Goal: Task Accomplishment & Management: Manage account settings

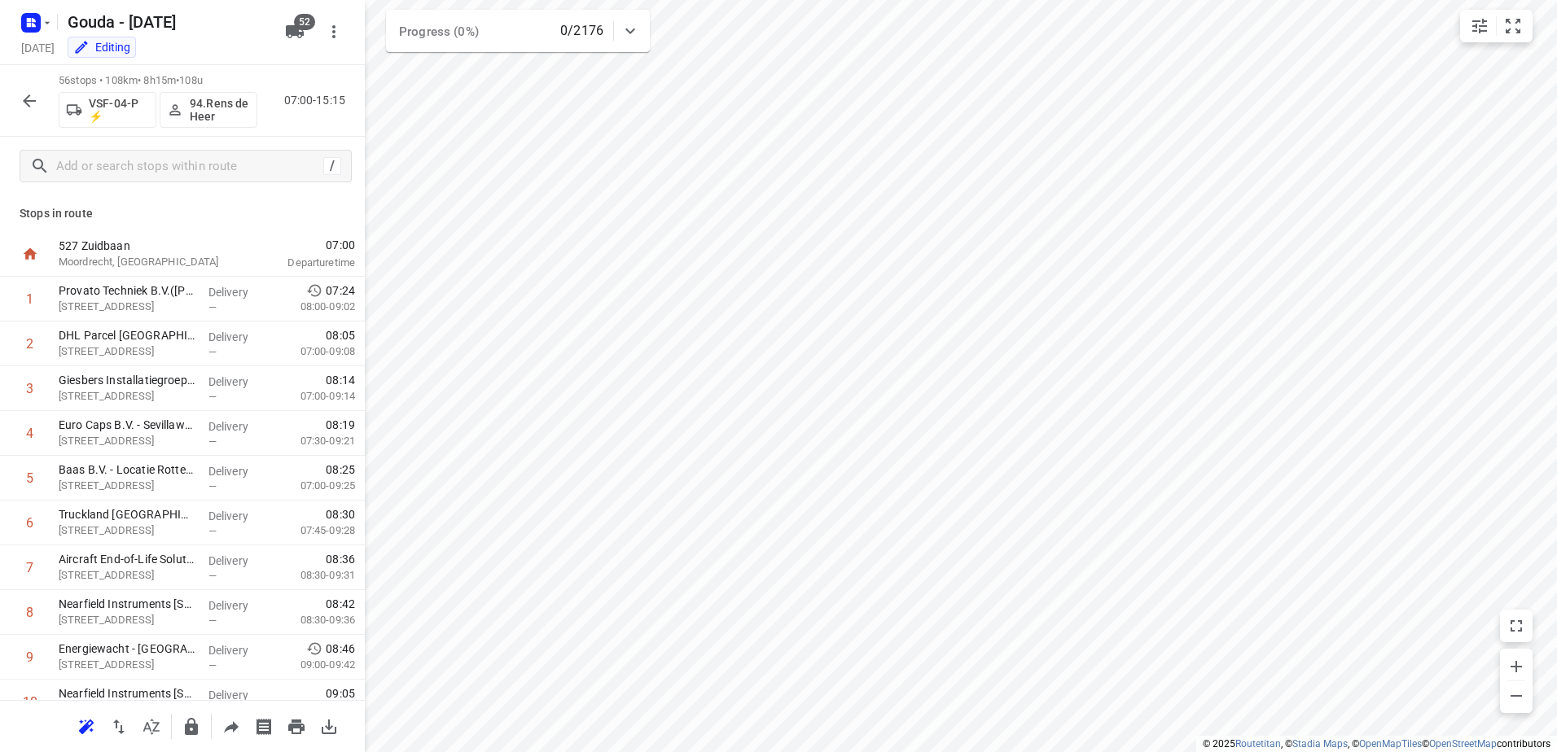
scroll to position [2129, 0]
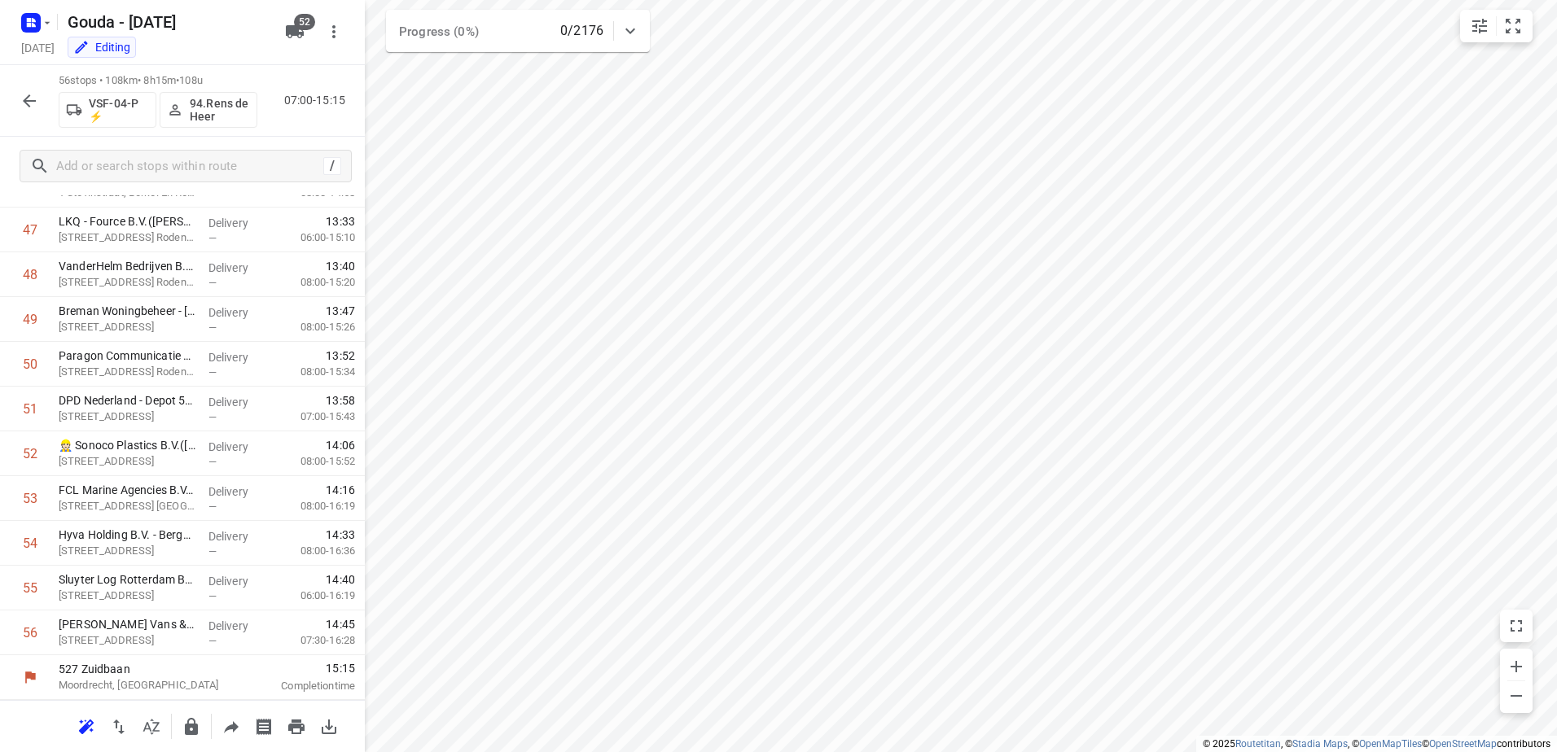
click at [28, 104] on icon "button" at bounding box center [29, 100] width 13 height 13
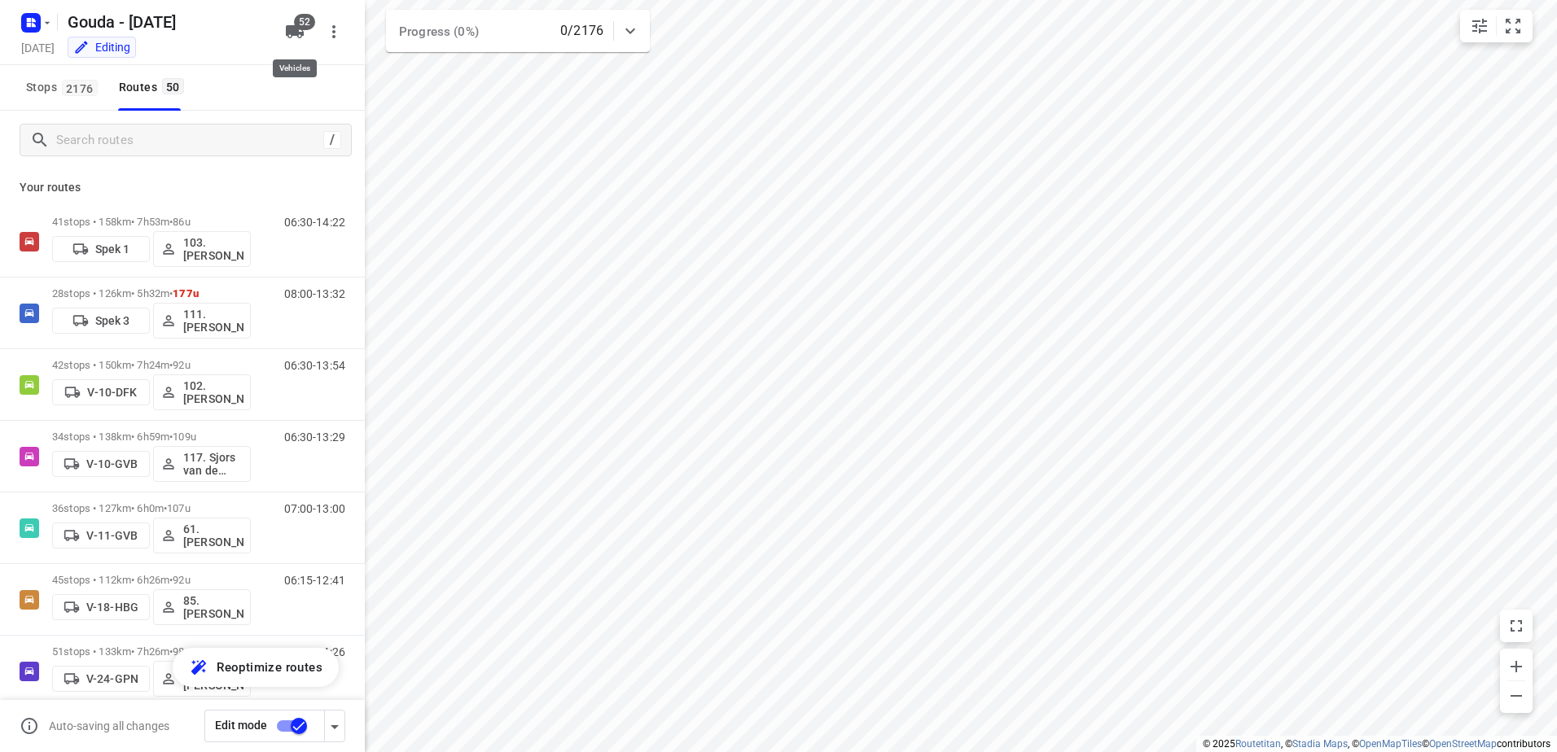
click at [290, 30] on icon "button" at bounding box center [295, 31] width 18 height 13
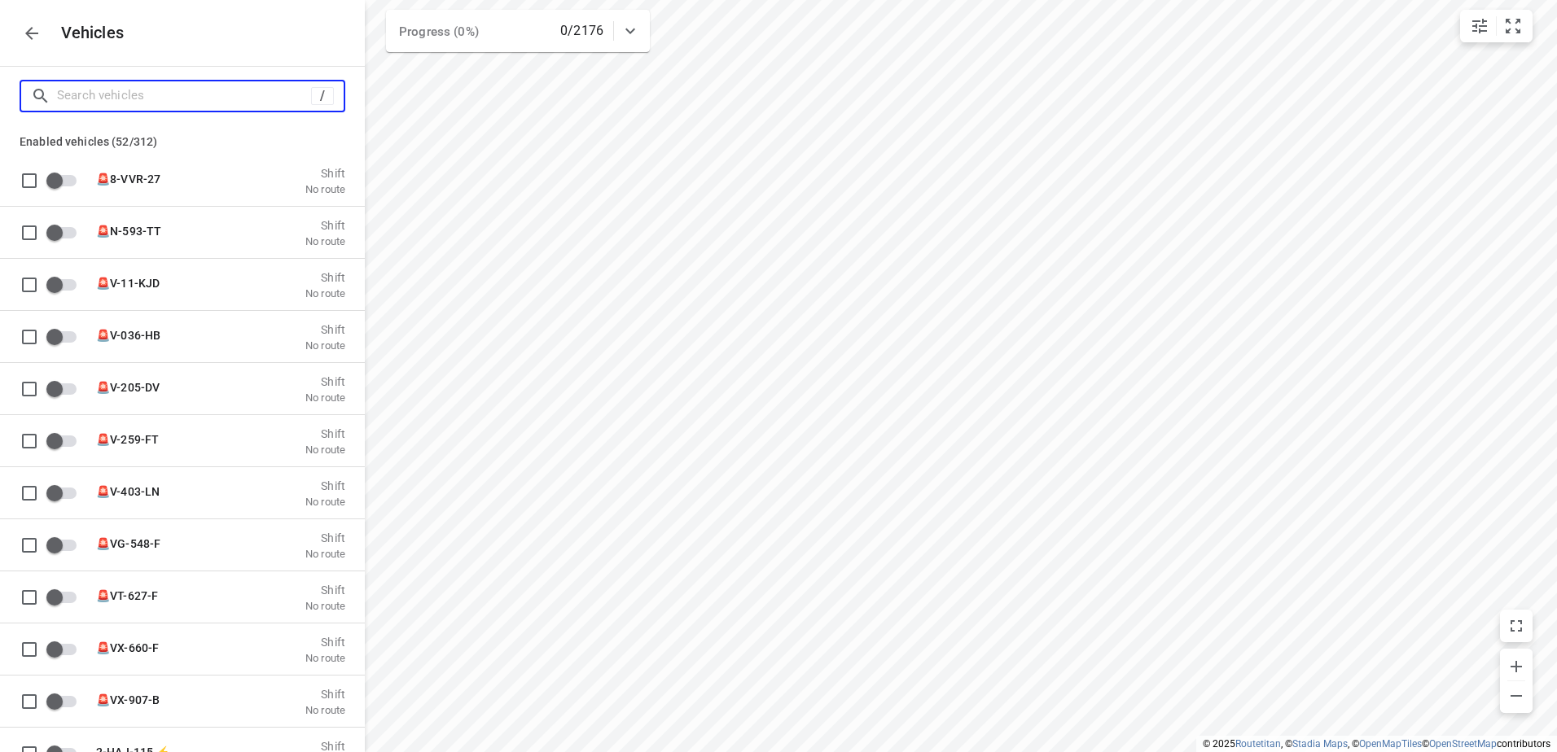
click at [216, 102] on input "Search vehicles" at bounding box center [184, 95] width 254 height 25
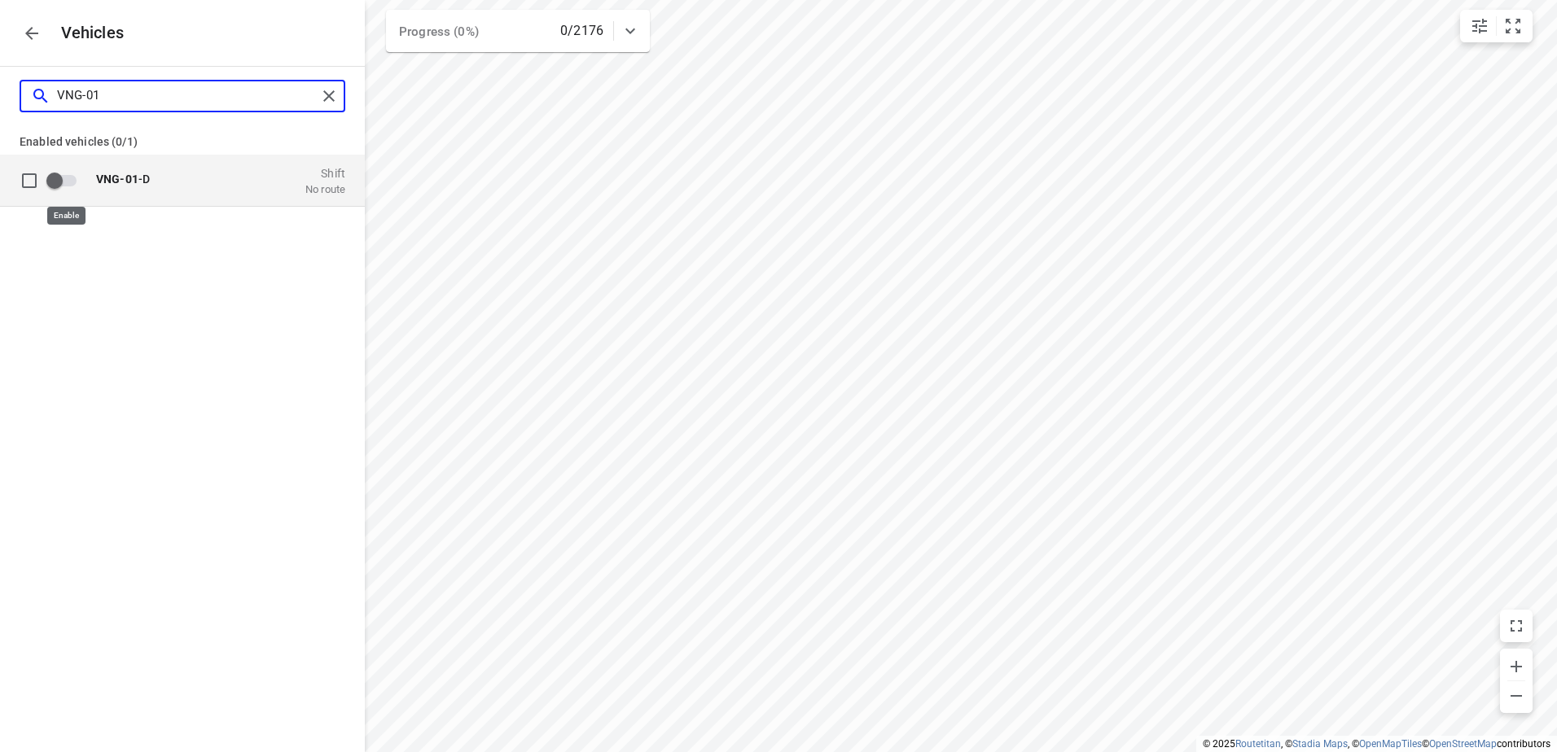
type input "VNG-01"
click at [69, 172] on input "grid" at bounding box center [54, 179] width 93 height 31
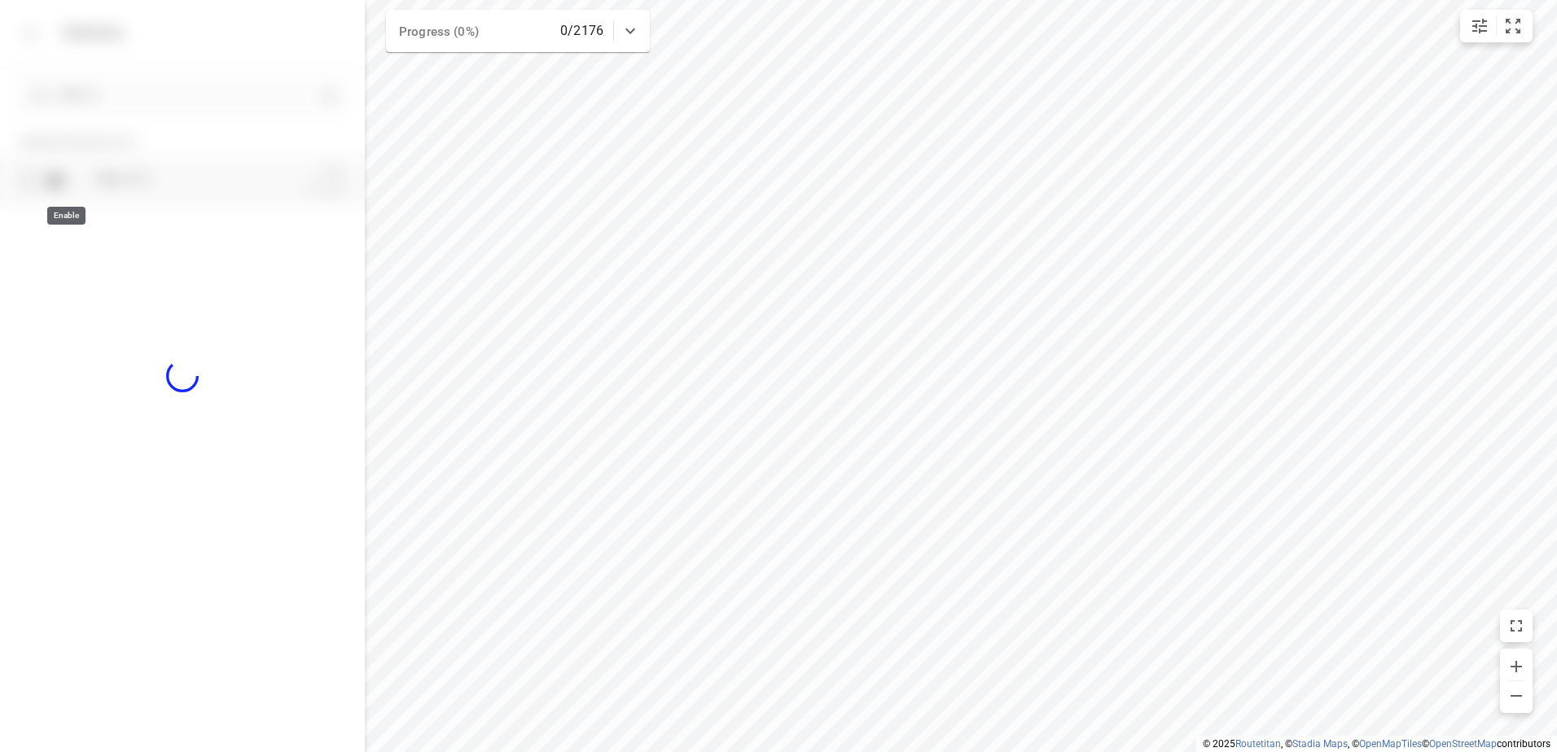
checkbox input "true"
click at [236, 191] on p "[STREET_ADDRESS]" at bounding box center [177, 188] width 163 height 13
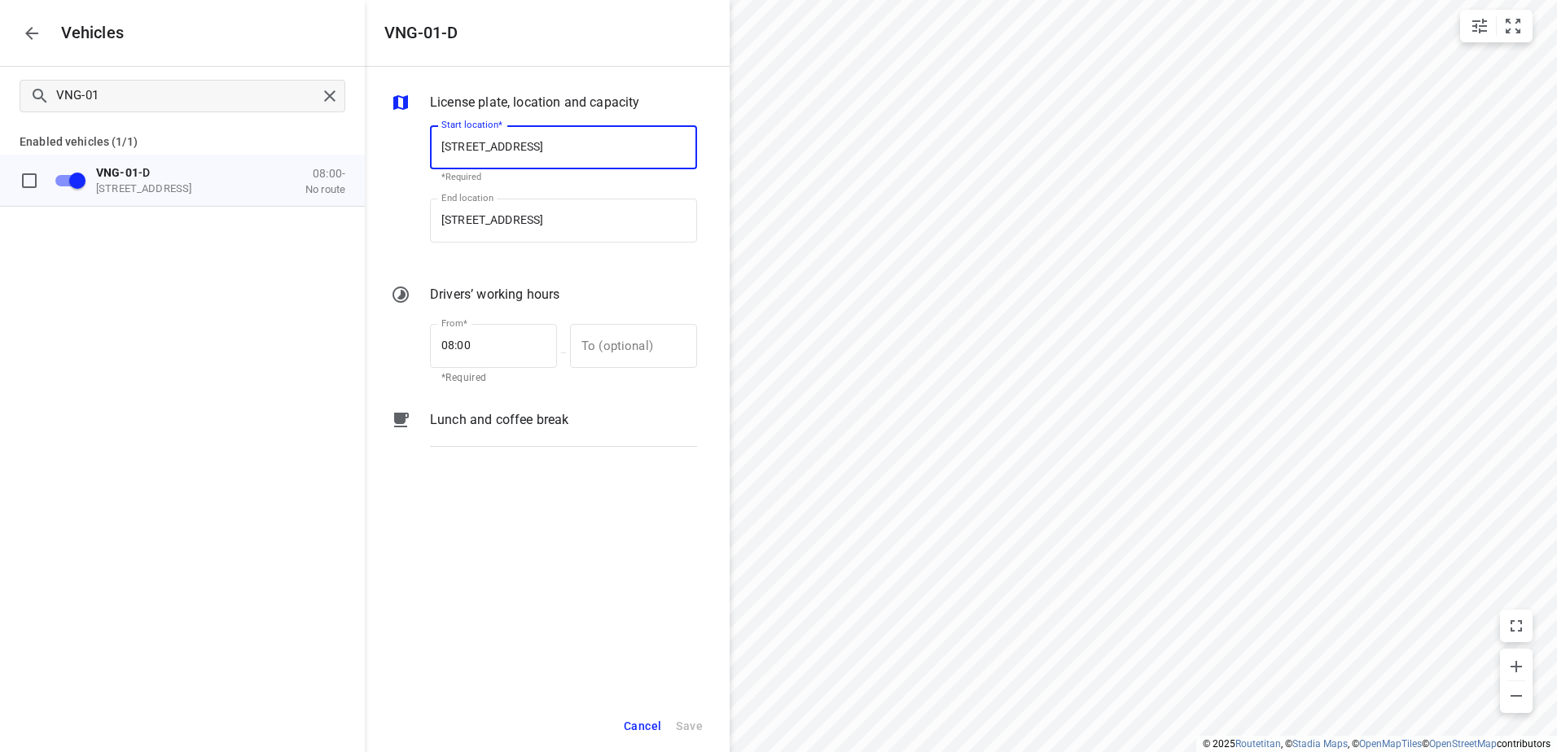
scroll to position [0, 0]
drag, startPoint x: 304, startPoint y: 321, endPoint x: 267, endPoint y: 332, distance: 38.4
click at [267, 332] on div "VNG-01-D License plate, location and capacity Start location* Zuidbaan 527, 284…" at bounding box center [182, 376] width 365 height 752
type input "09:00"
click at [677, 723] on span "Save" at bounding box center [689, 727] width 27 height 20
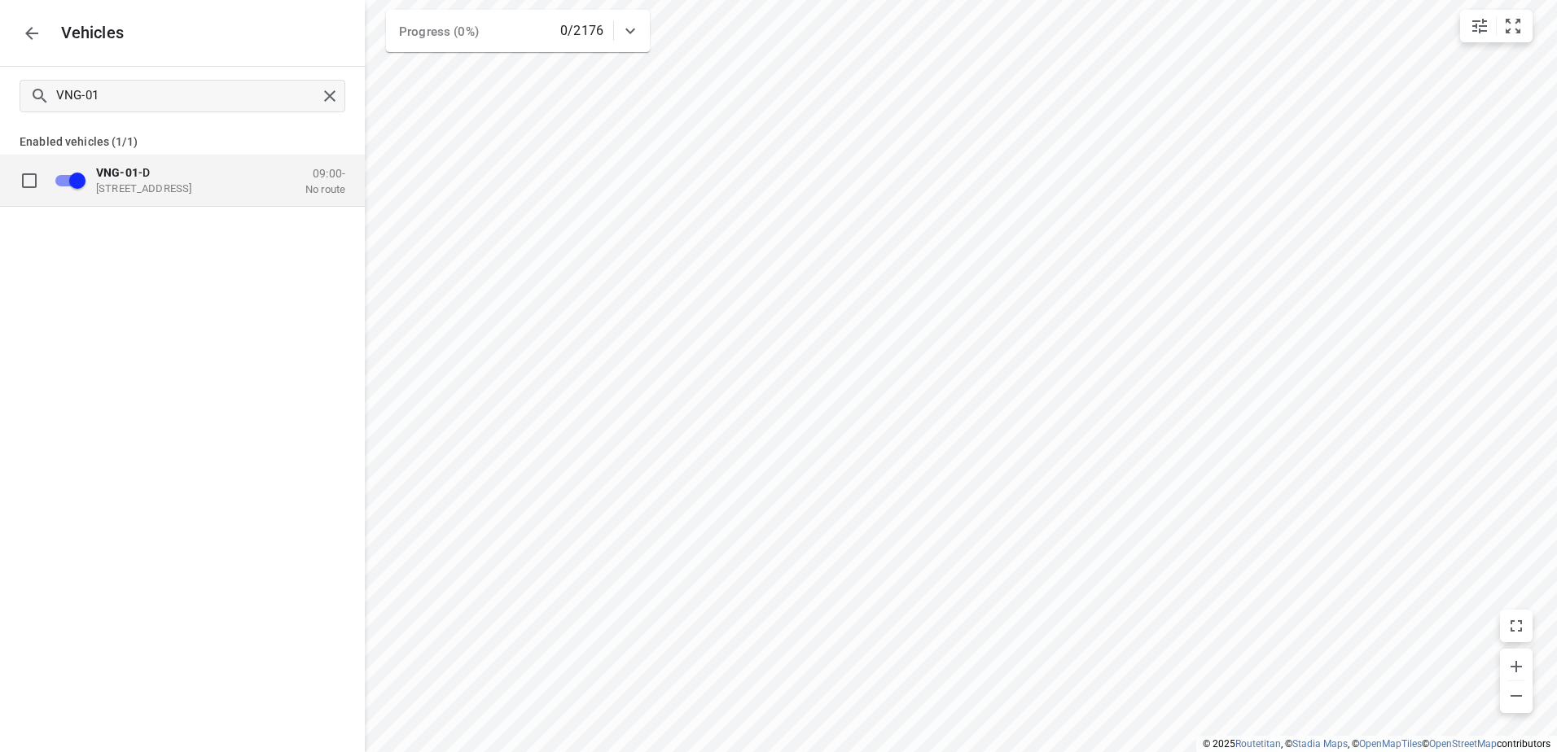
click at [227, 191] on p "[STREET_ADDRESS]" at bounding box center [177, 188] width 163 height 13
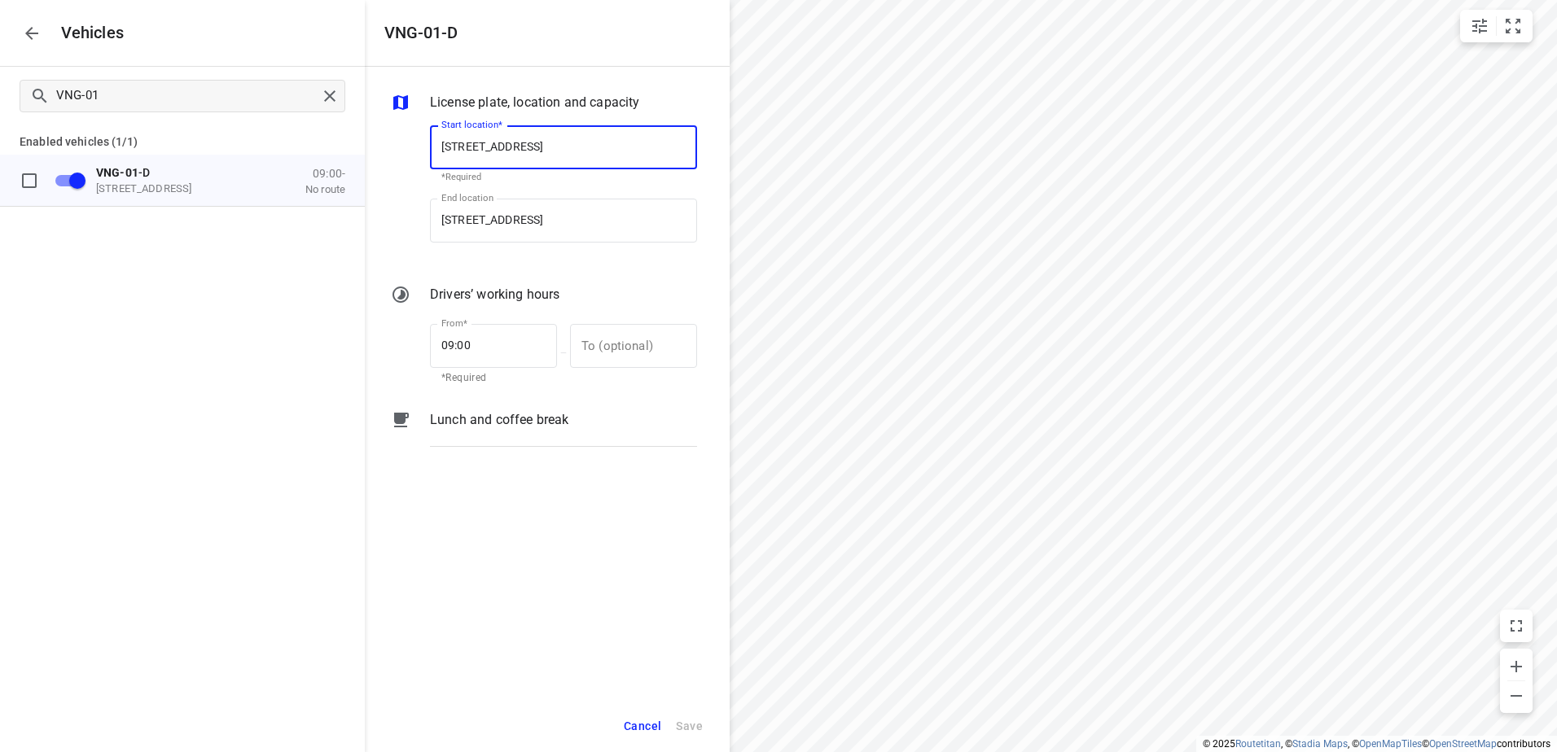
click at [15, 30] on div "Vehicles" at bounding box center [182, 33] width 365 height 66
click at [33, 33] on icon "button" at bounding box center [31, 33] width 13 height 13
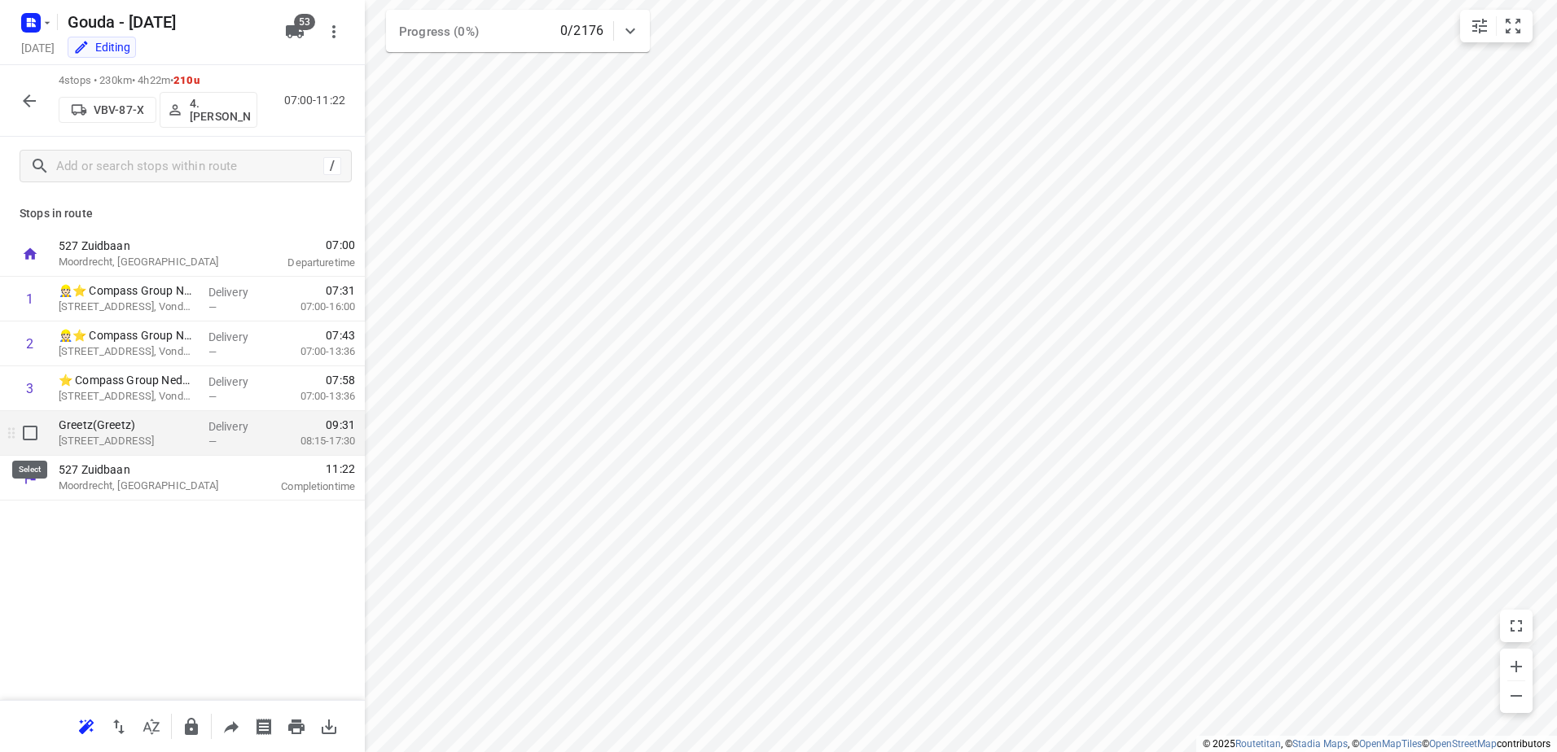
click at [29, 436] on input "checkbox" at bounding box center [30, 433] width 33 height 33
checkbox input "true"
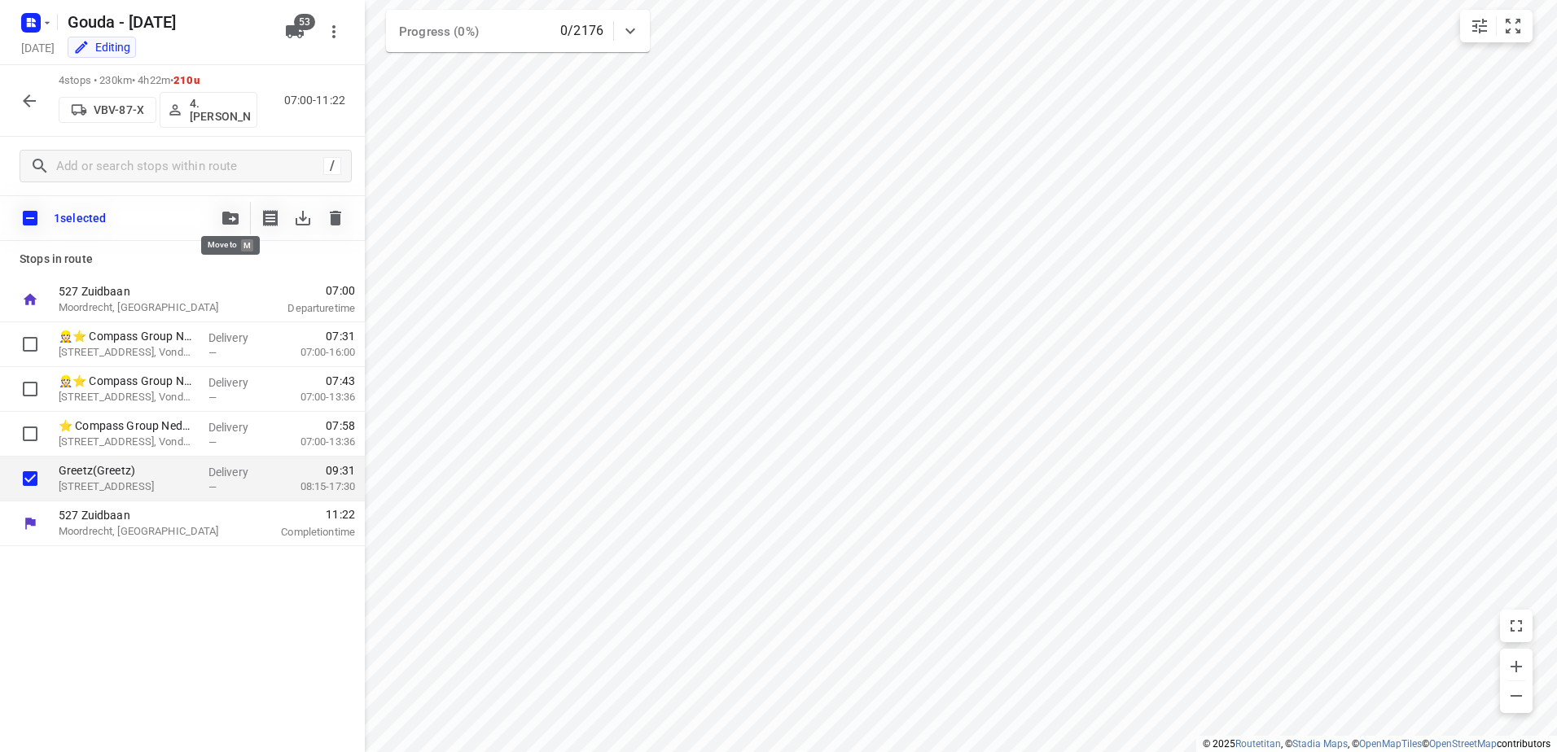
click at [226, 210] on button "button" at bounding box center [230, 218] width 33 height 33
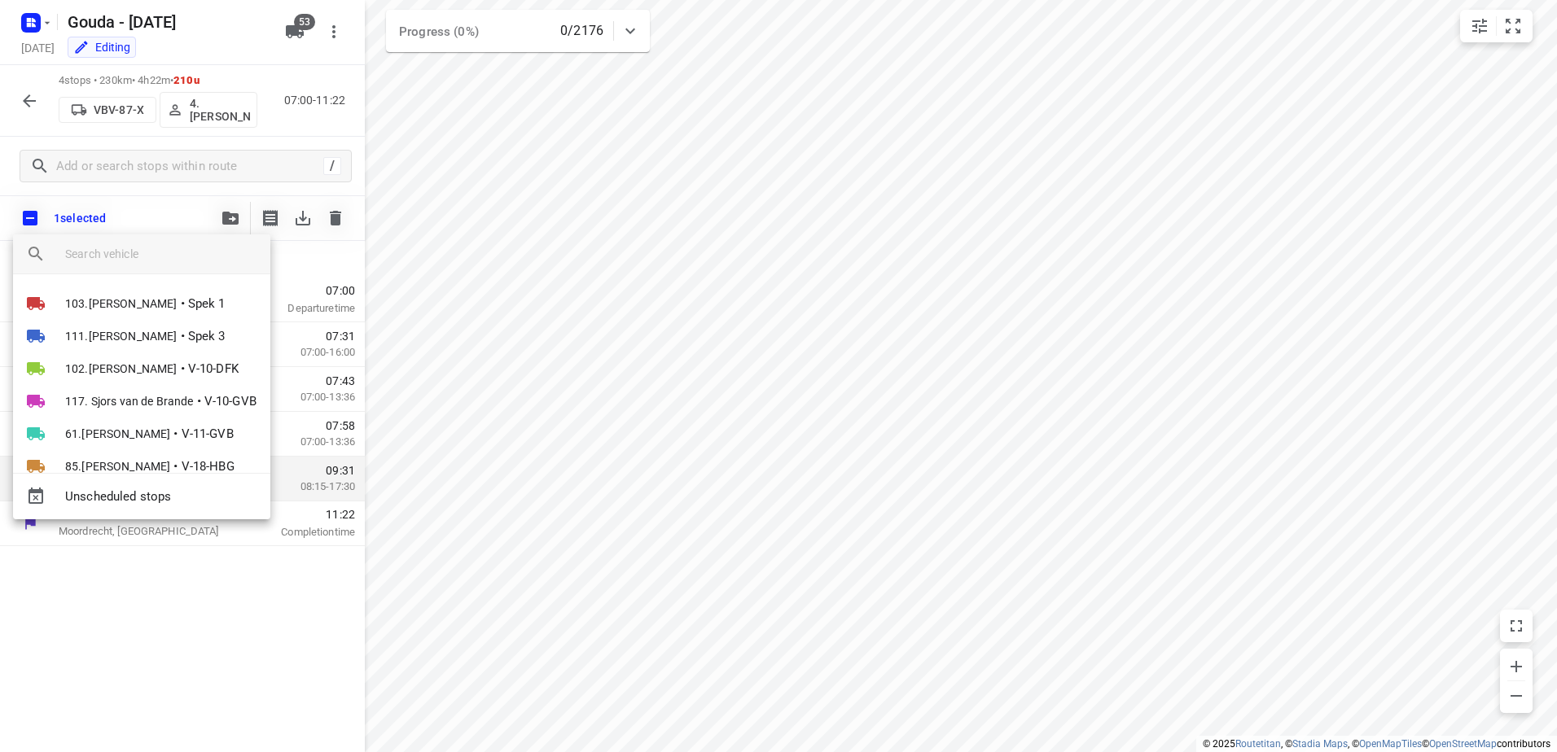
click at [212, 256] on input "search vehicle" at bounding box center [161, 254] width 192 height 24
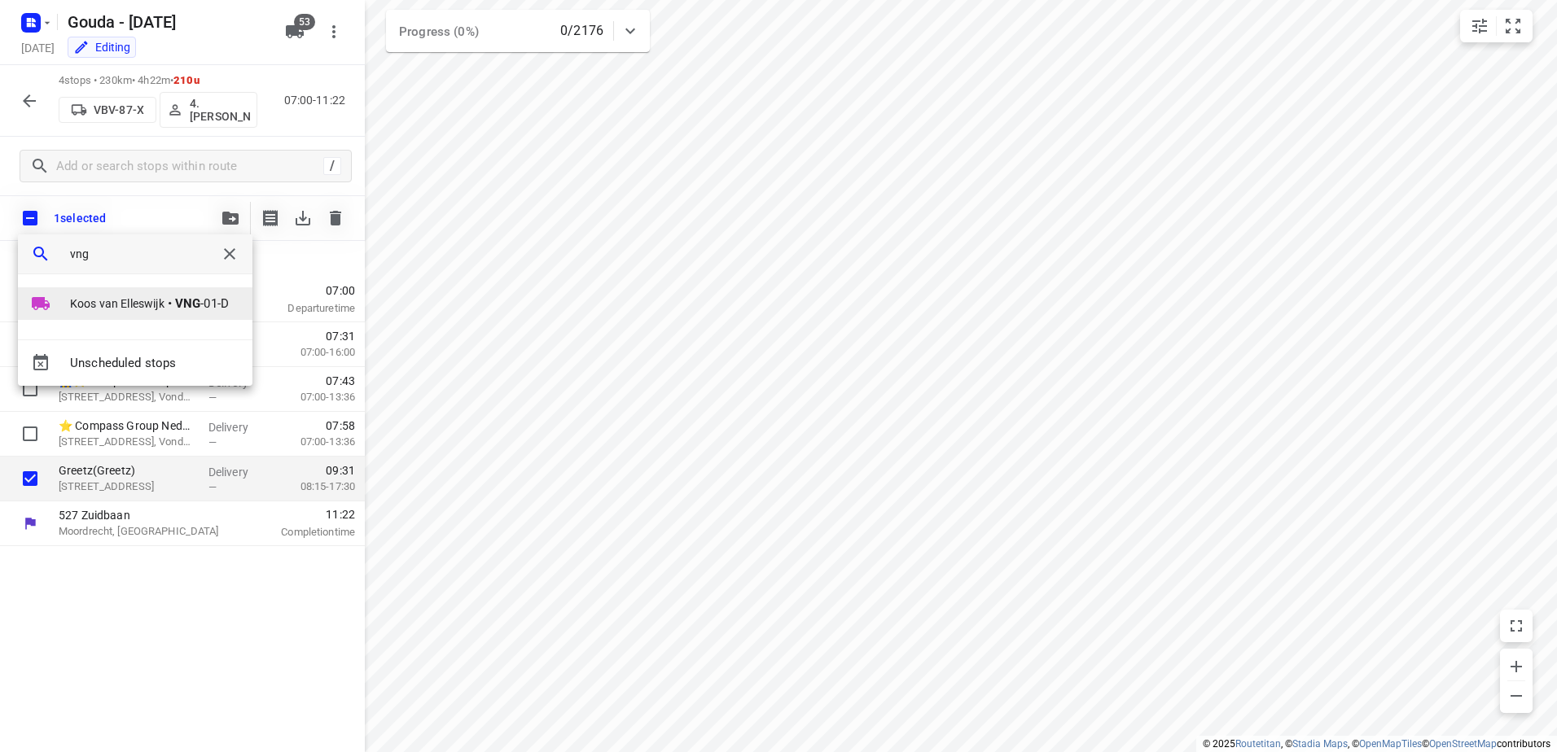
type input "vng"
click at [111, 296] on span "Koos van Elleswijk" at bounding box center [117, 304] width 94 height 16
click at [111, 297] on li "1" at bounding box center [159, 297] width 174 height 33
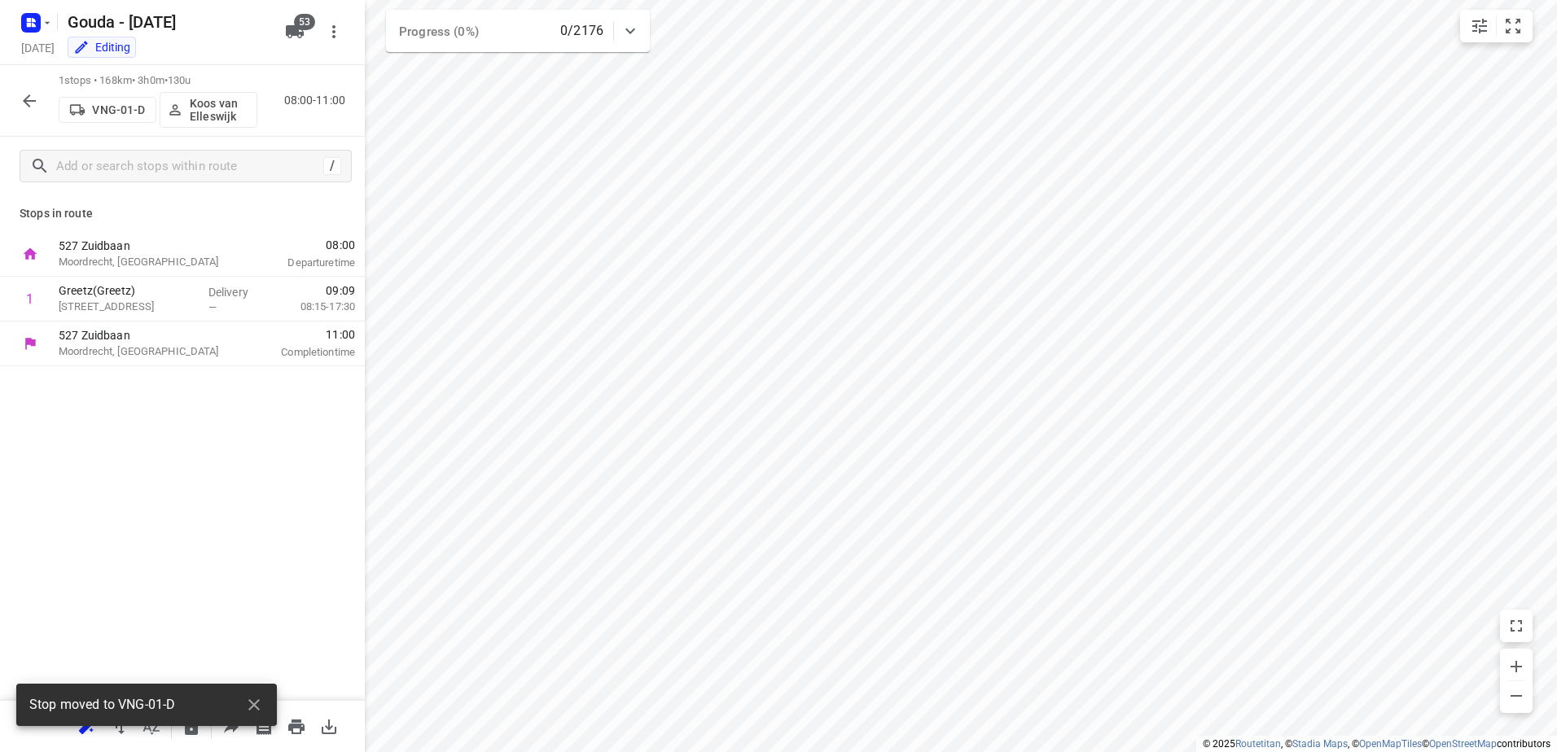
click at [230, 122] on p "Koos van Elleswijk" at bounding box center [220, 110] width 60 height 26
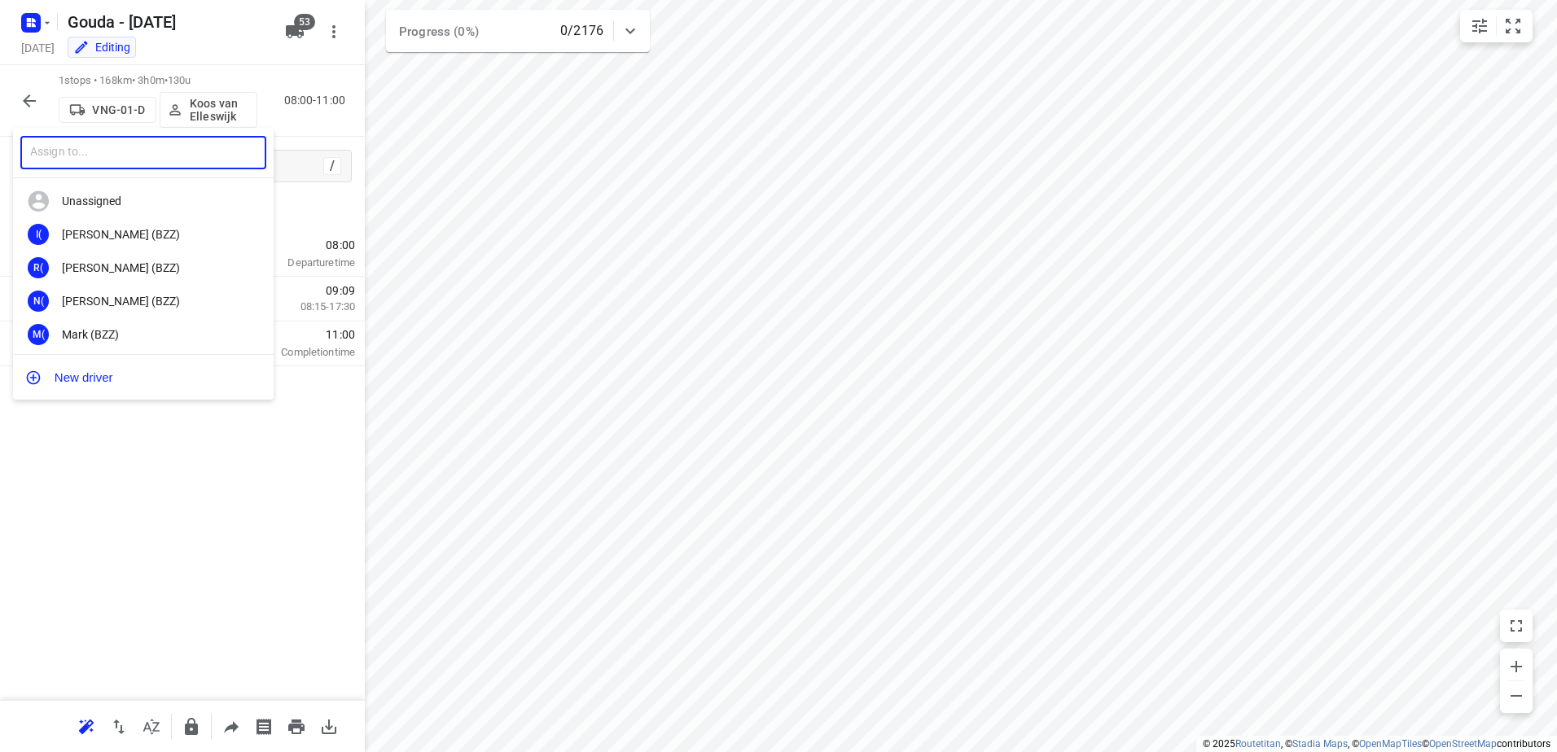
click at [98, 143] on input "text" at bounding box center [143, 152] width 246 height 33
type input "Rob de"
click at [129, 226] on div "6d 67. Rob de Jong" at bounding box center [143, 234] width 261 height 33
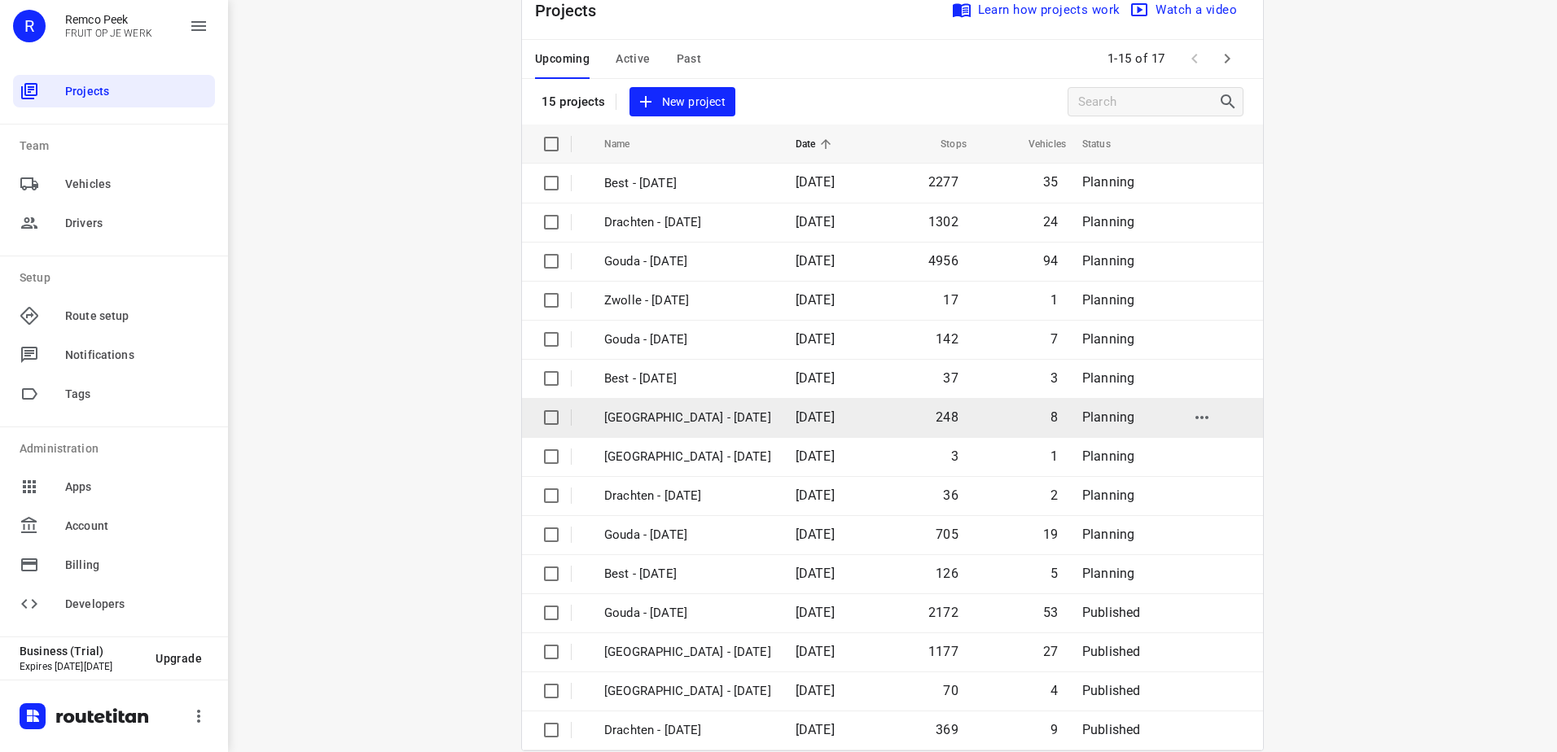
scroll to position [71, 0]
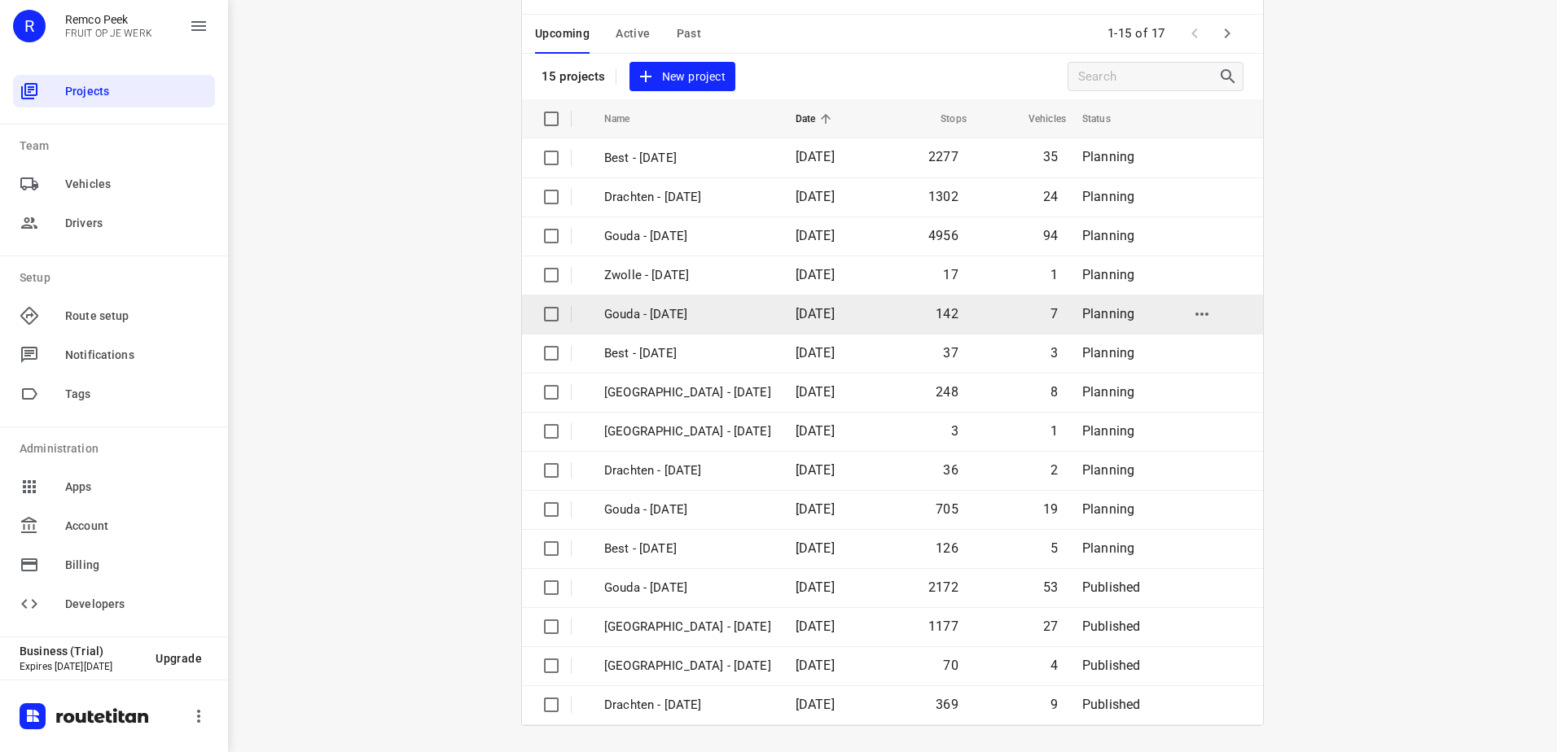
click at [686, 318] on p "Gouda - [DATE]" at bounding box center [687, 314] width 167 height 19
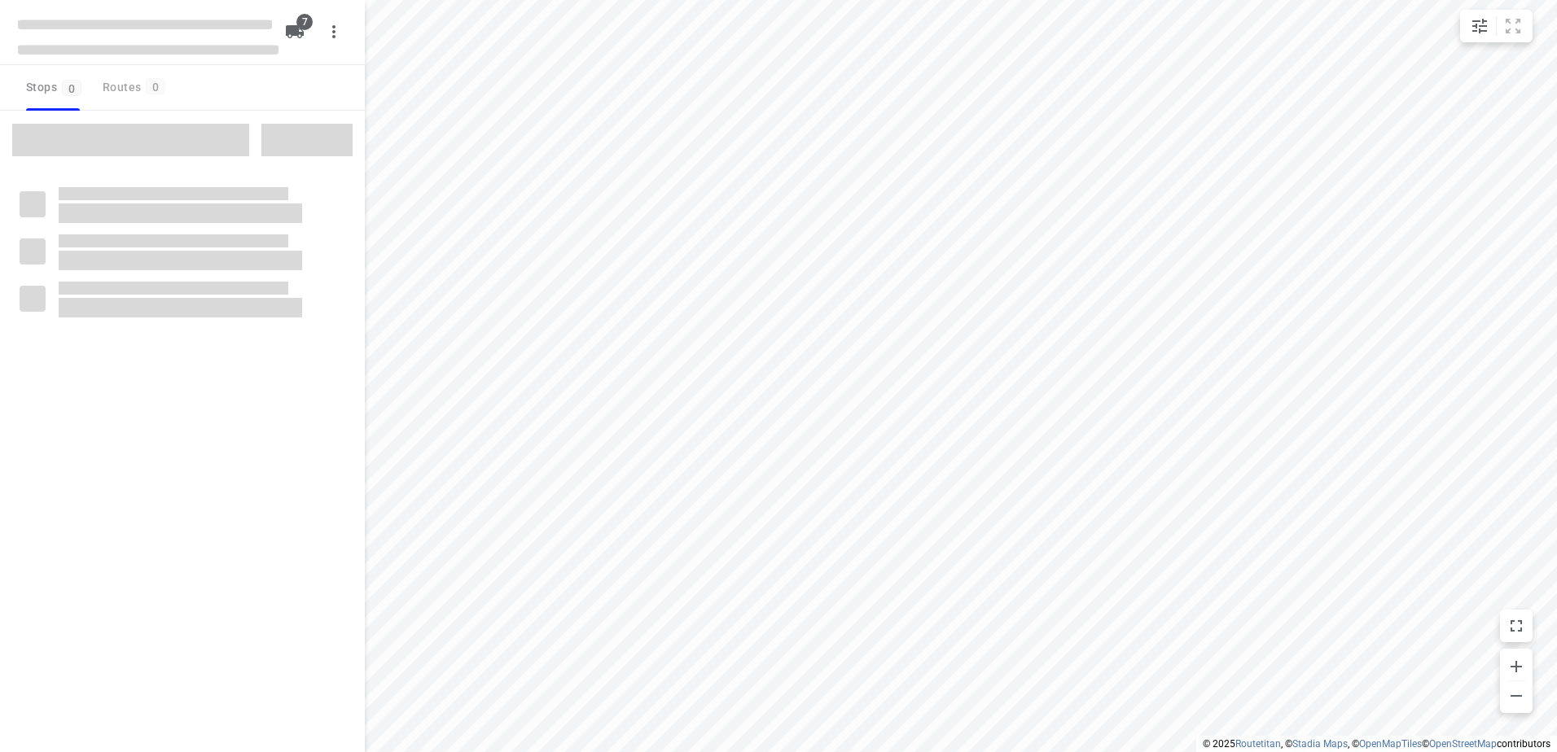
checkbox input "true"
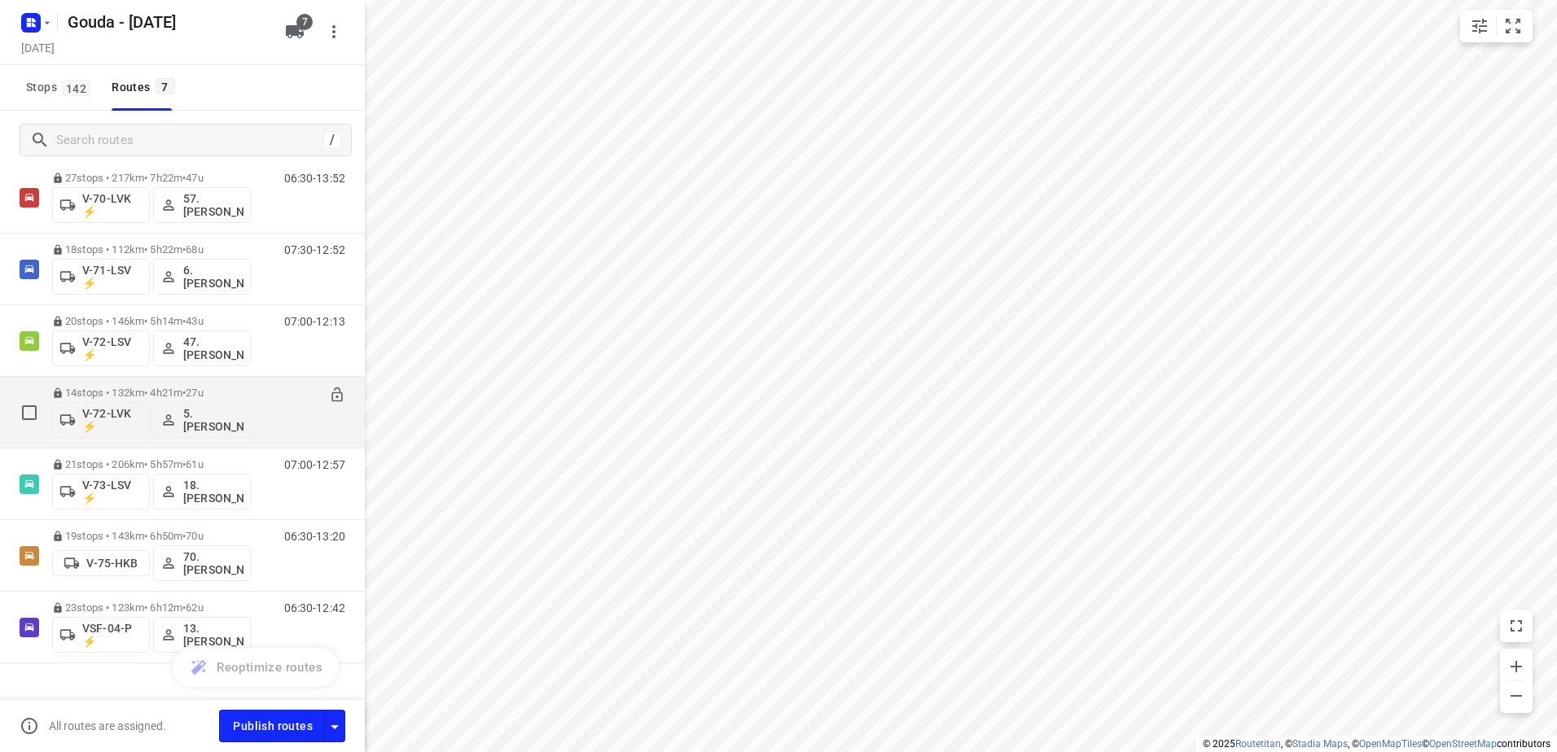
scroll to position [72, 0]
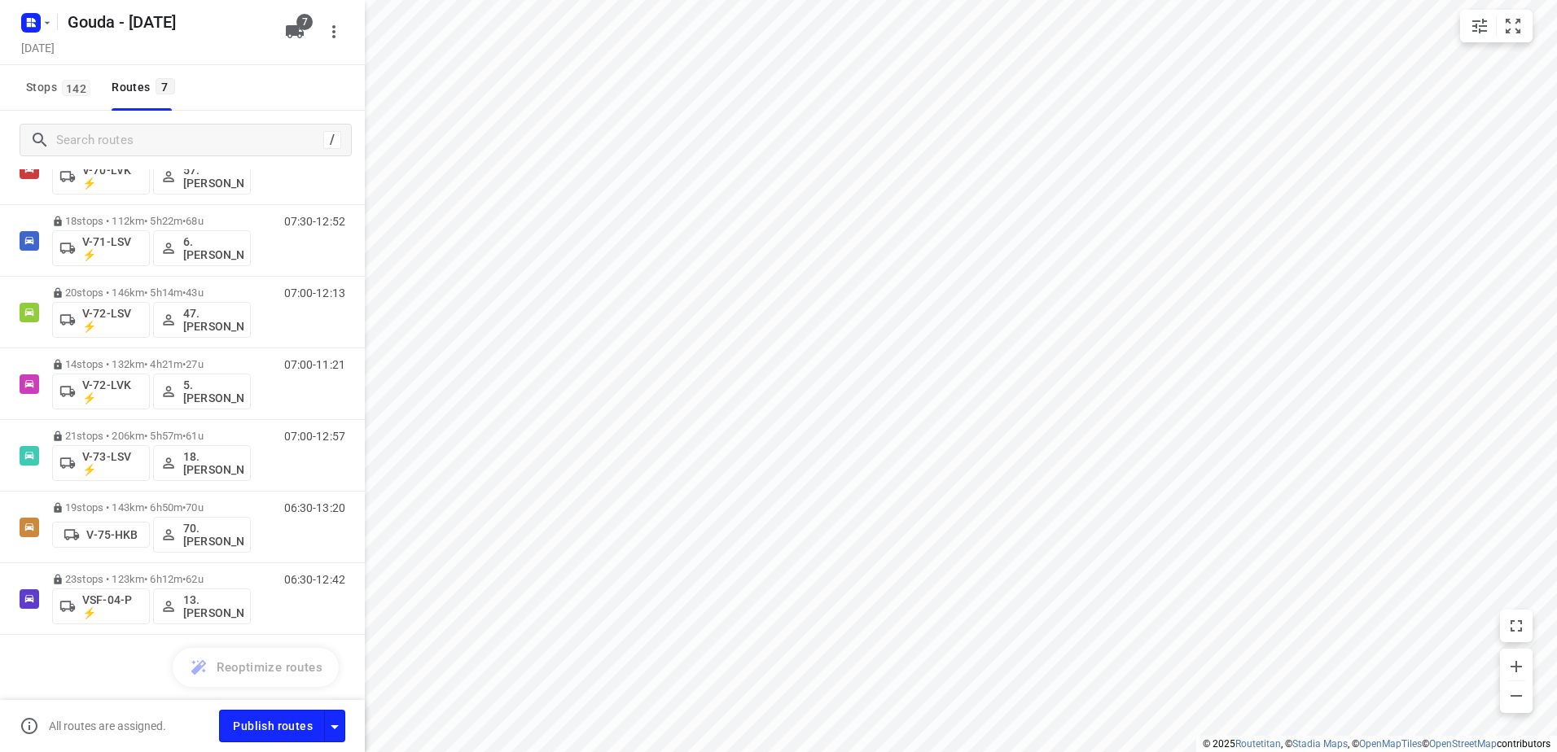
click at [287, 18] on button "7" at bounding box center [294, 31] width 33 height 33
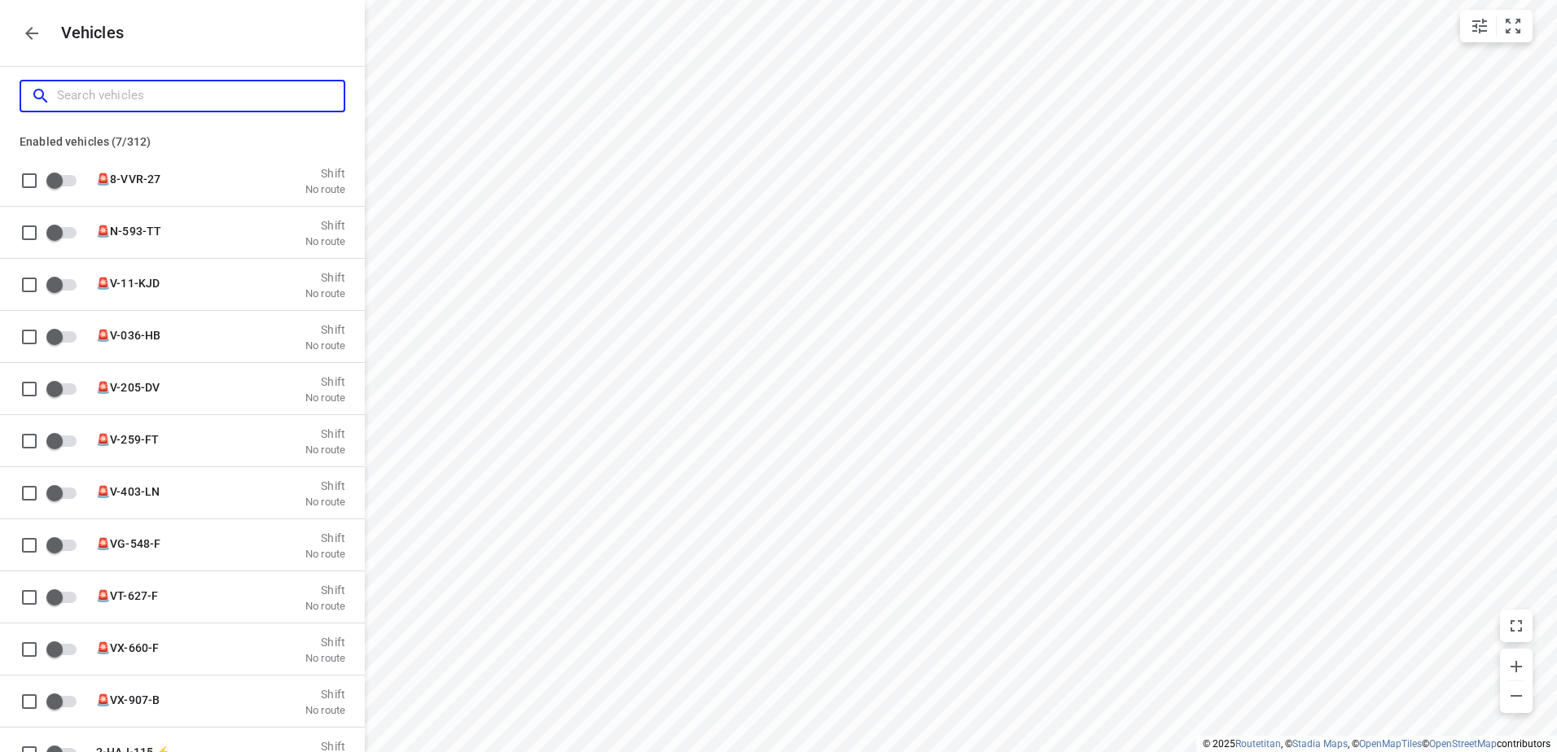
click at [210, 101] on input "Search vehicles" at bounding box center [200, 95] width 287 height 25
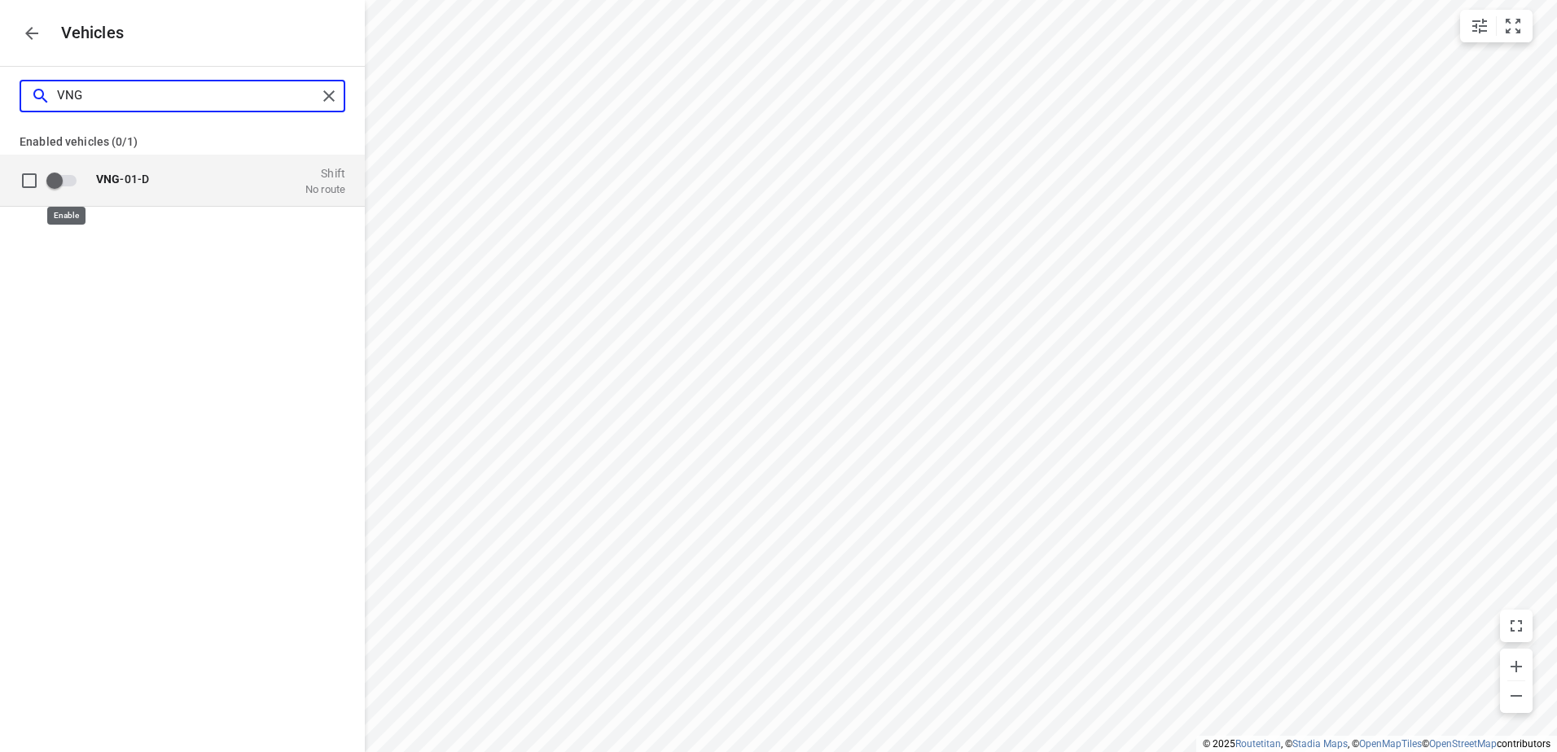
type input "VNG"
click at [78, 177] on input "grid" at bounding box center [54, 179] width 93 height 31
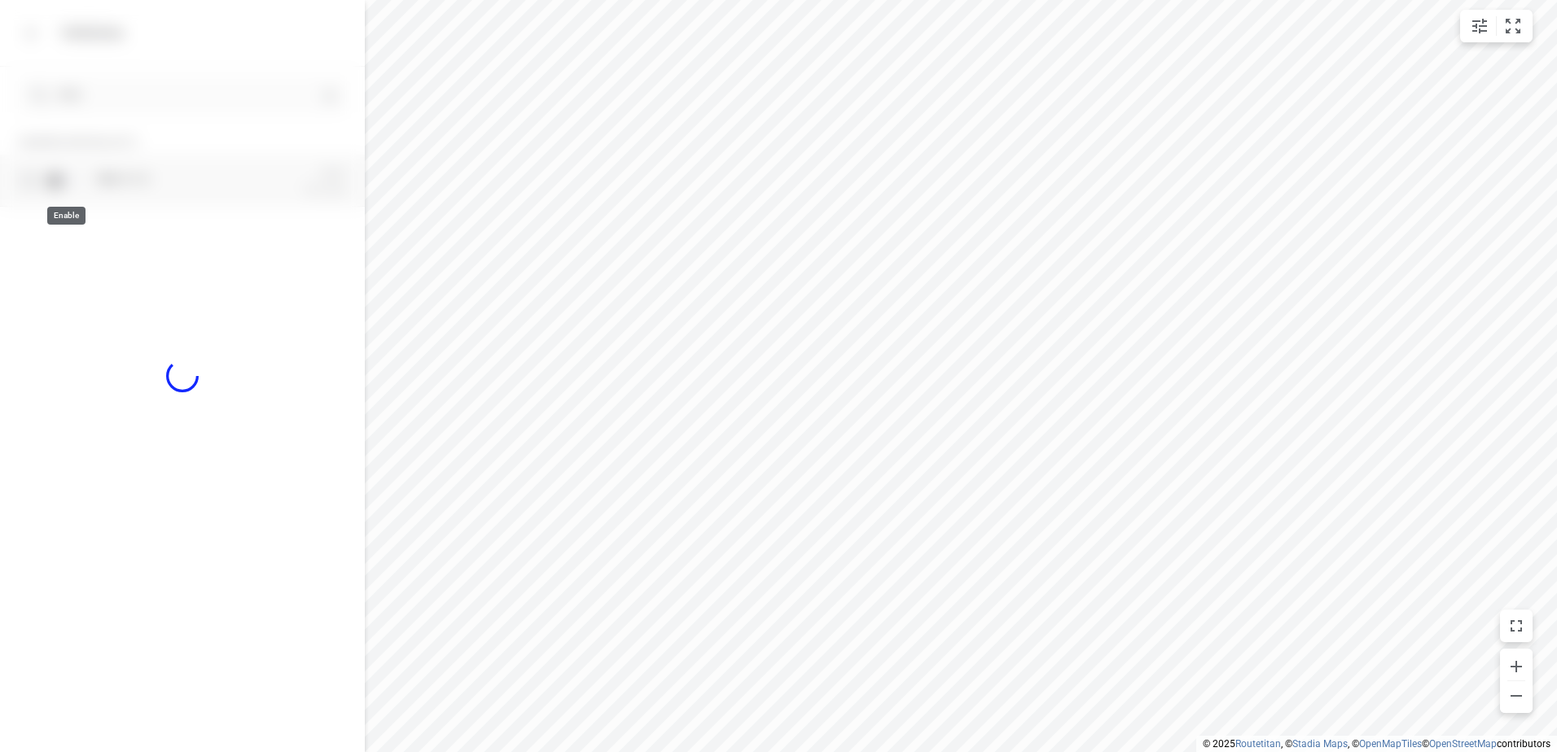
checkbox input "true"
click at [186, 178] on p "VNG -01-D" at bounding box center [177, 171] width 163 height 13
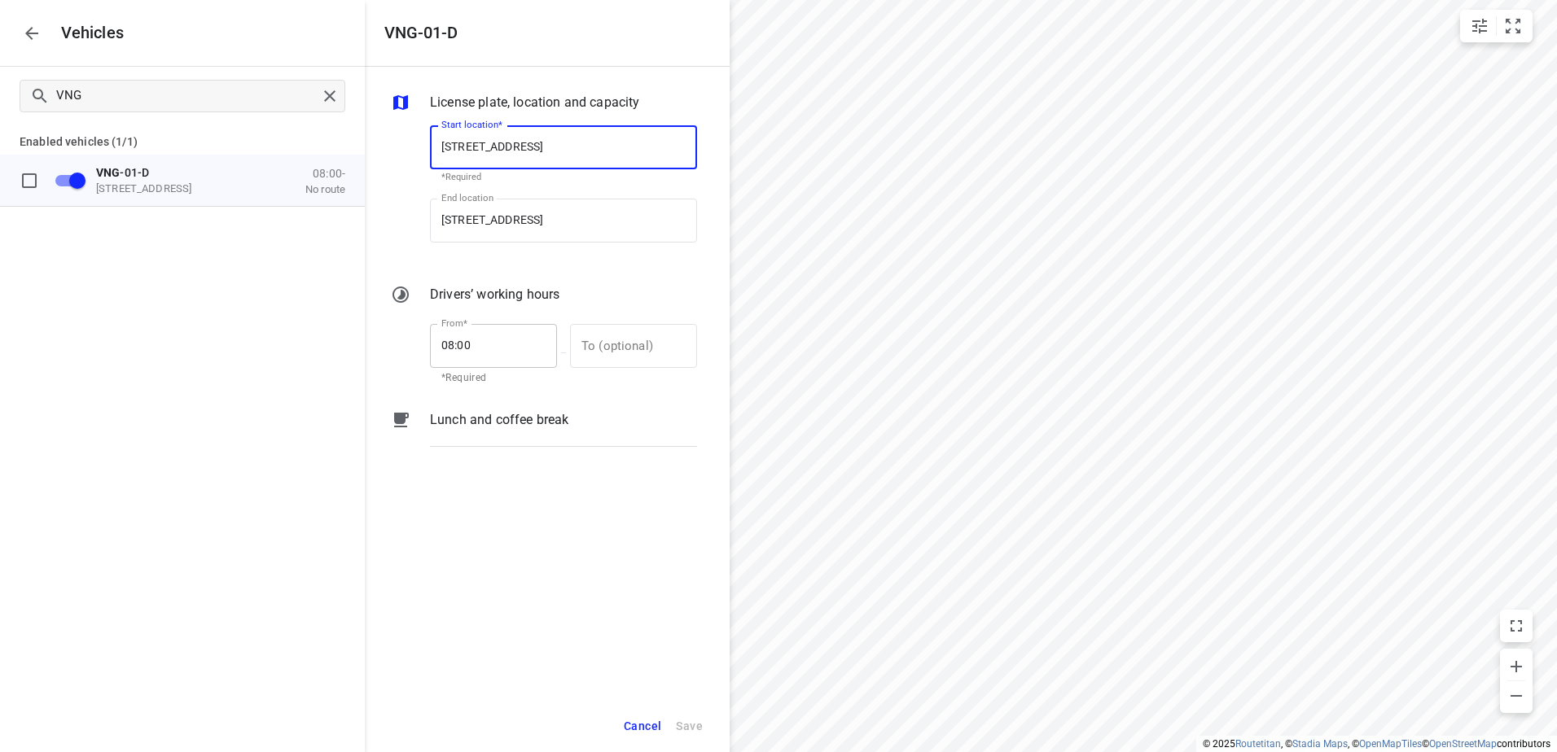
scroll to position [0, 0]
drag, startPoint x: 508, startPoint y: 328, endPoint x: 253, endPoint y: 349, distance: 255.7
click at [369, 335] on div "License plate, location and capacity Start location* [STREET_ADDRESS] Start loc…" at bounding box center [547, 383] width 365 height 633
type input "09:00"
click at [441, 684] on div "License plate, location and capacity Start location* [STREET_ADDRESS] Start loc…" at bounding box center [547, 383] width 365 height 633
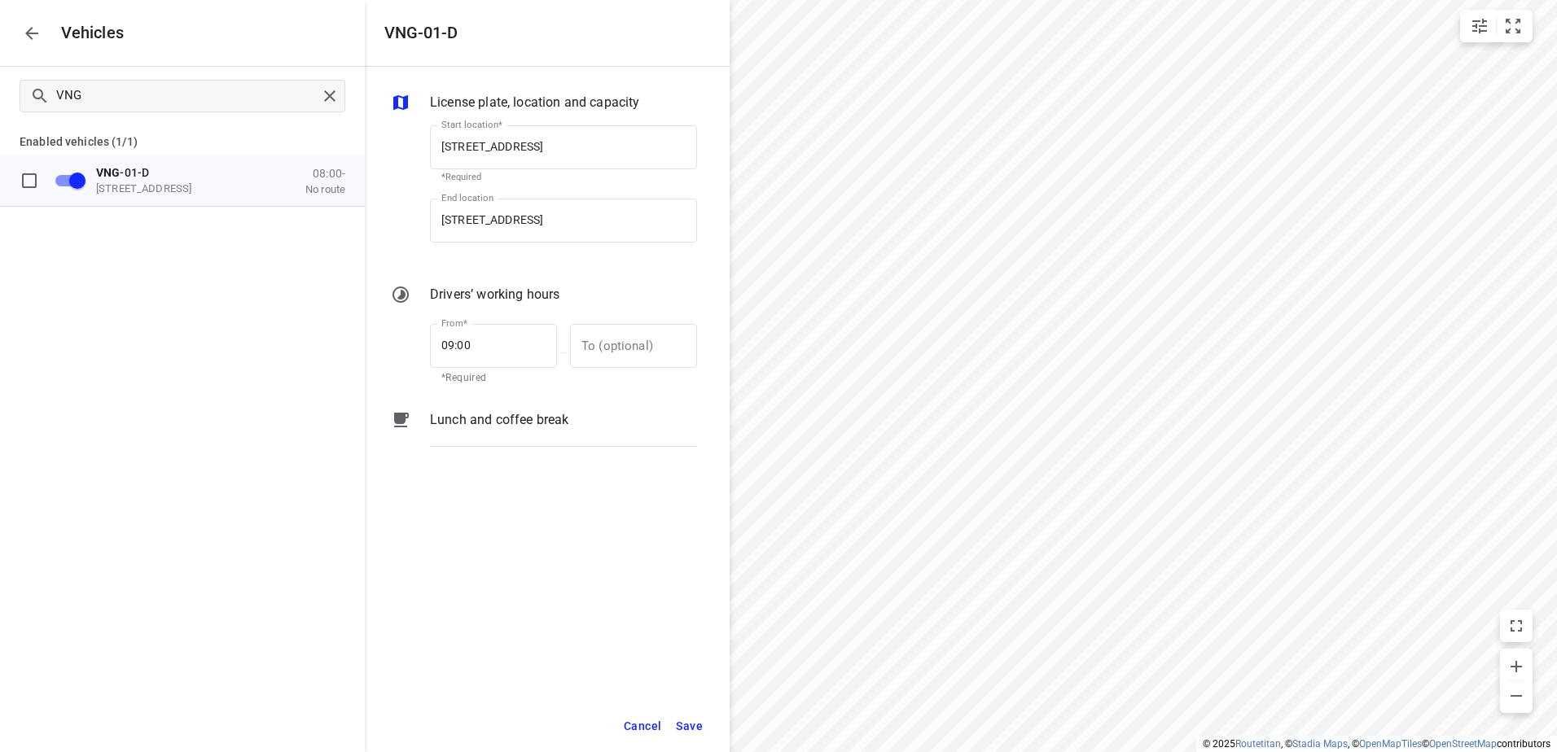
click at [679, 723] on span "Save" at bounding box center [689, 727] width 27 height 20
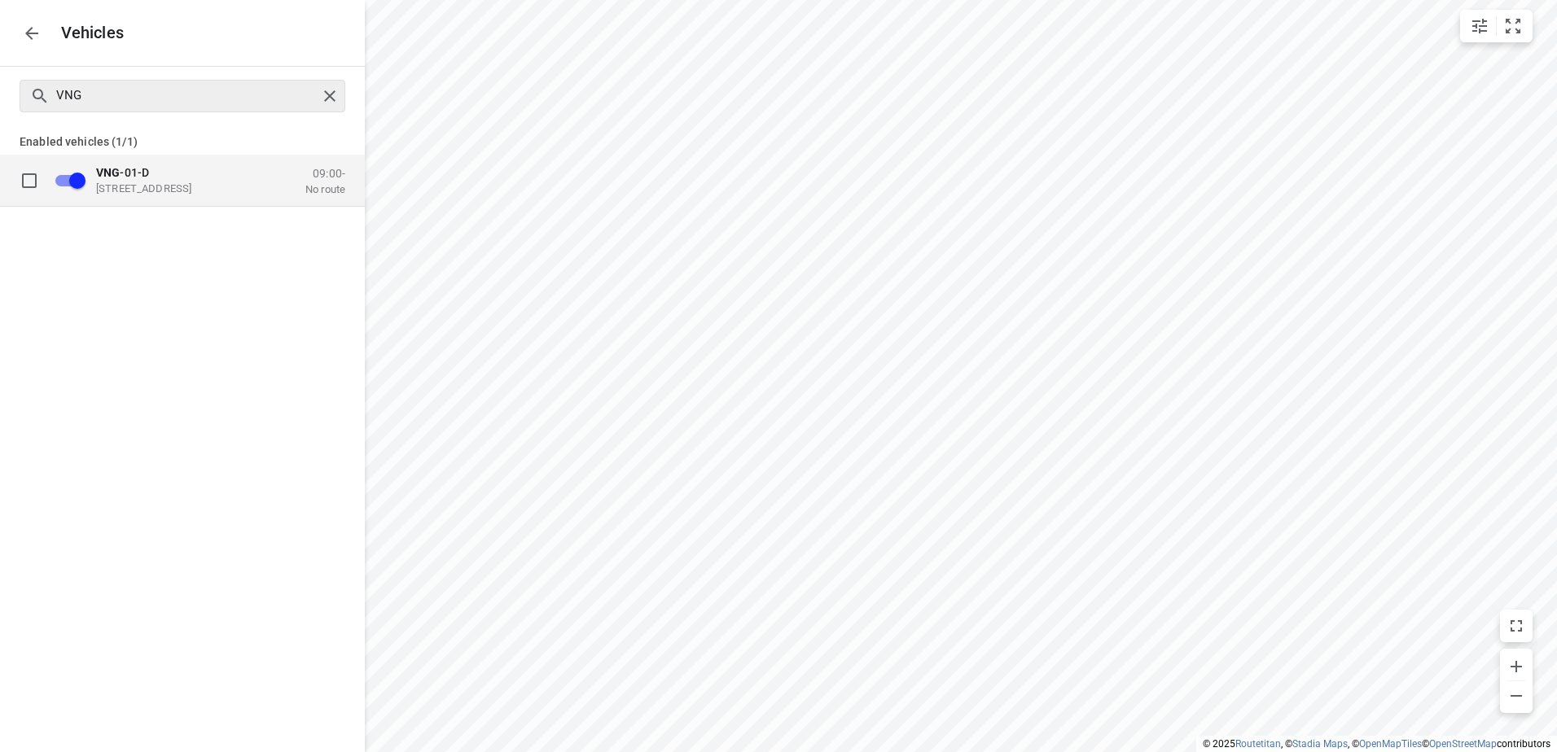
checkbox input "false"
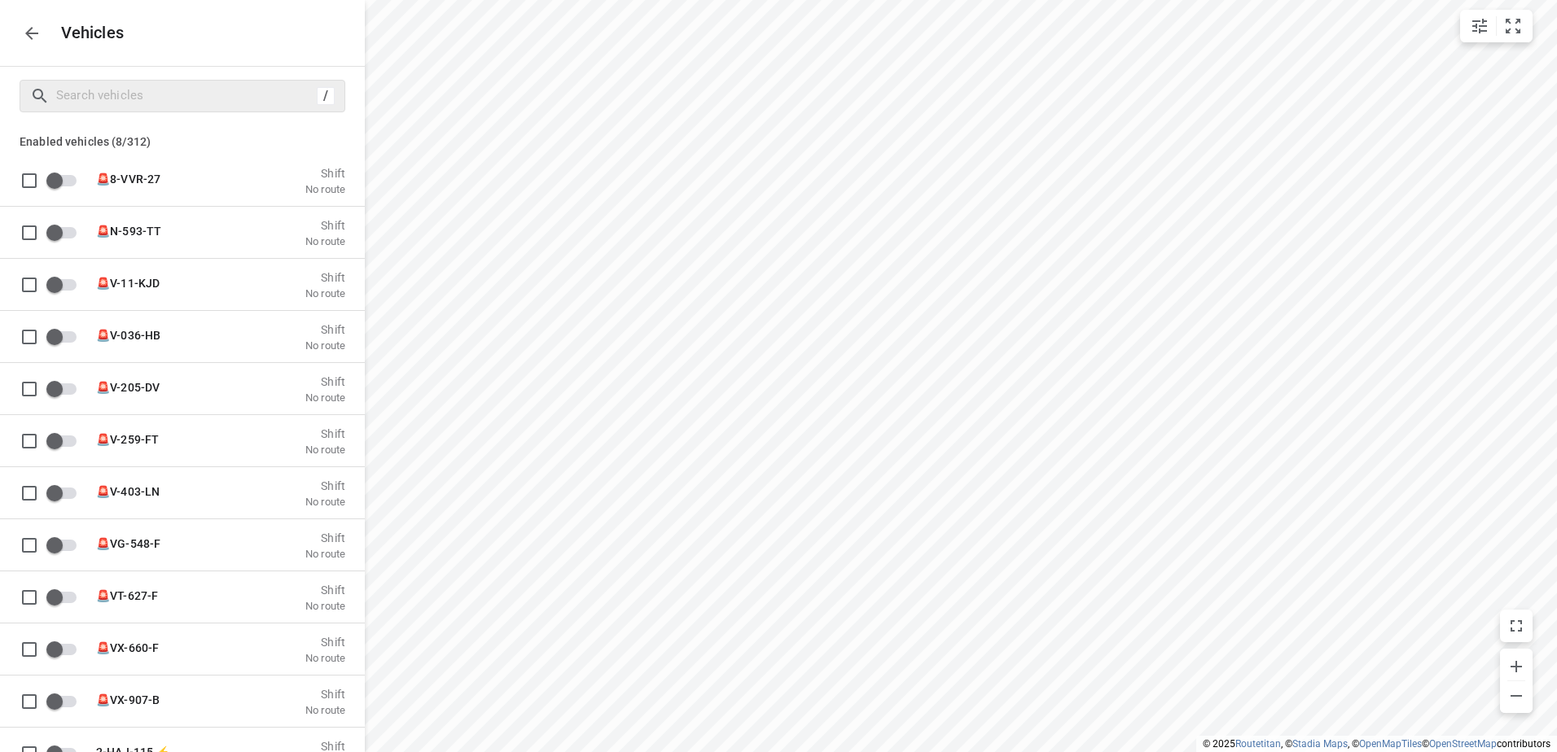
click at [27, 37] on icon "button" at bounding box center [32, 34] width 20 height 20
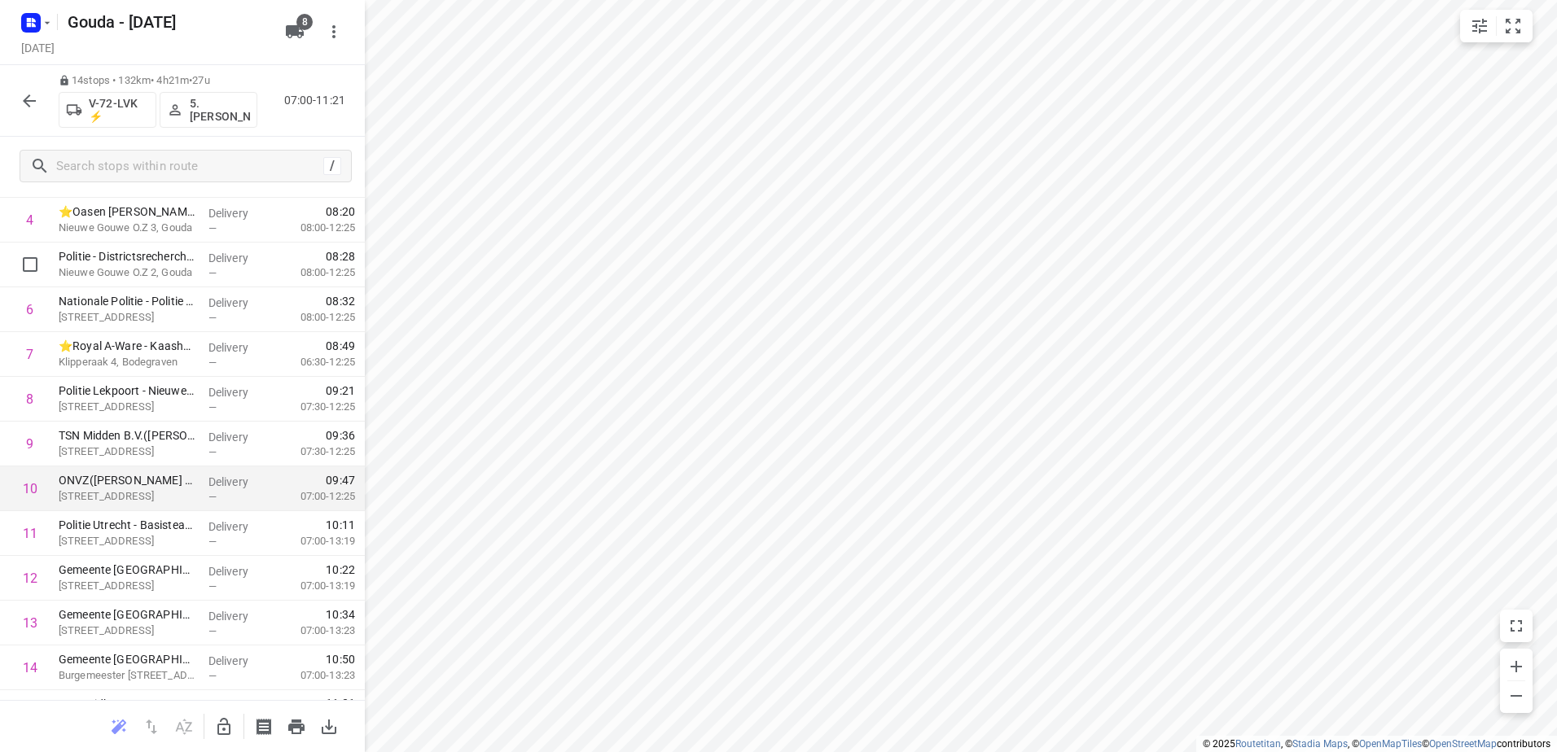
scroll to position [248, 0]
